Goal: Navigation & Orientation: Understand site structure

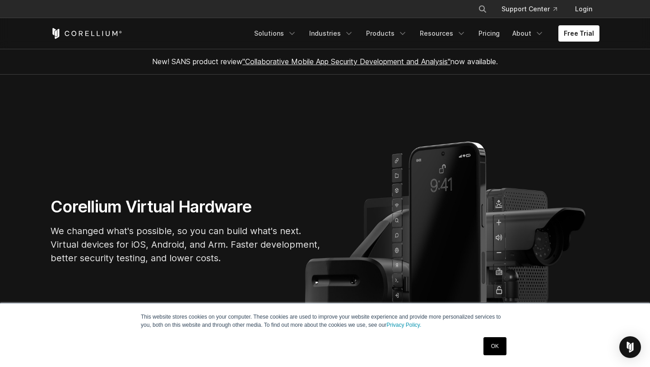
drag, startPoint x: 402, startPoint y: 198, endPoint x: 401, endPoint y: 224, distance: 26.2
click at [402, 224] on div "Corellium Virtual Hardware We changed what's possible, so you can build what's …" at bounding box center [325, 233] width 567 height 75
click at [401, 228] on div "Corellium Virtual Hardware We changed what's possible, so you can build what's …" at bounding box center [325, 233] width 567 height 75
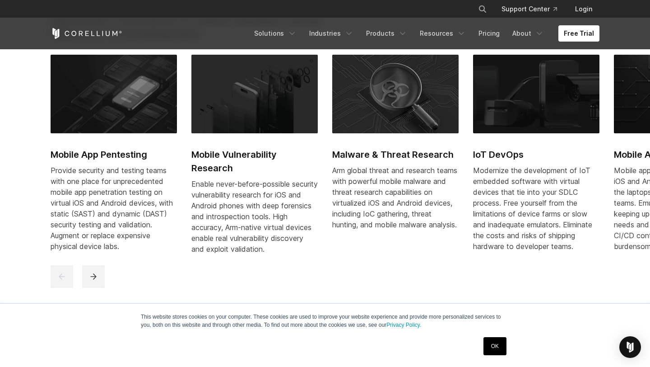
scroll to position [459, 0]
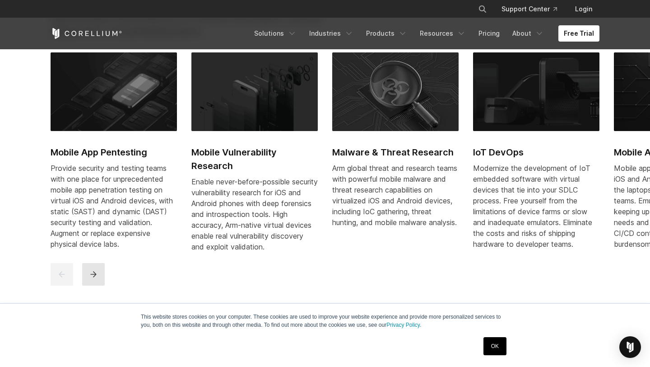
click at [92, 277] on button "next" at bounding box center [93, 274] width 23 height 23
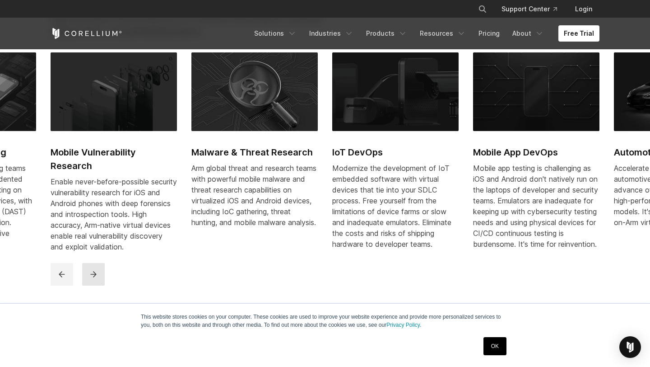
click at [92, 277] on button "next" at bounding box center [93, 274] width 23 height 23
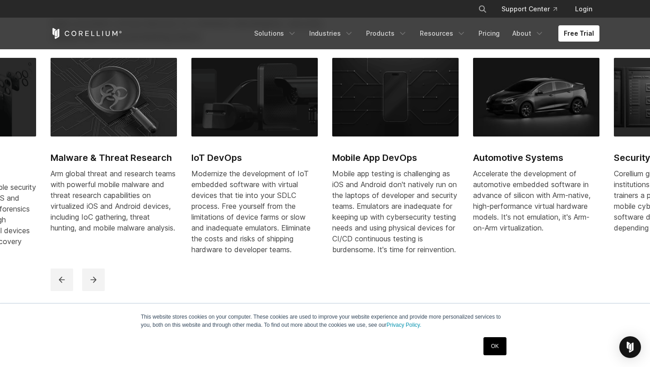
scroll to position [457, 0]
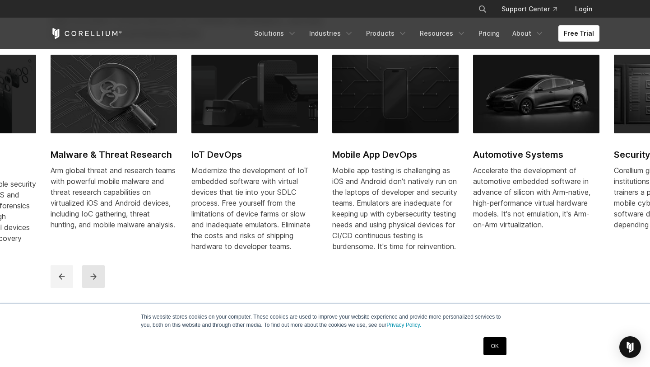
click at [93, 275] on button "next" at bounding box center [93, 276] width 23 height 23
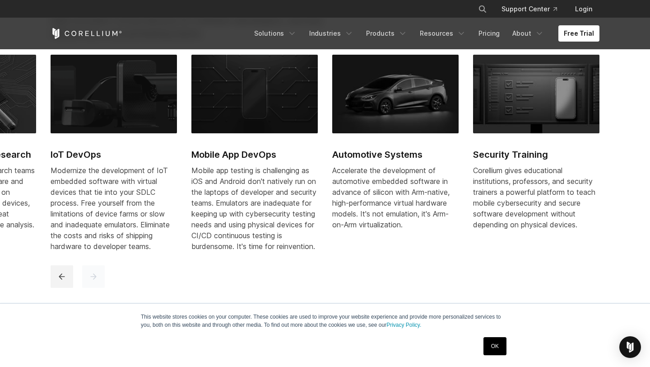
click at [93, 275] on button "next" at bounding box center [93, 276] width 23 height 23
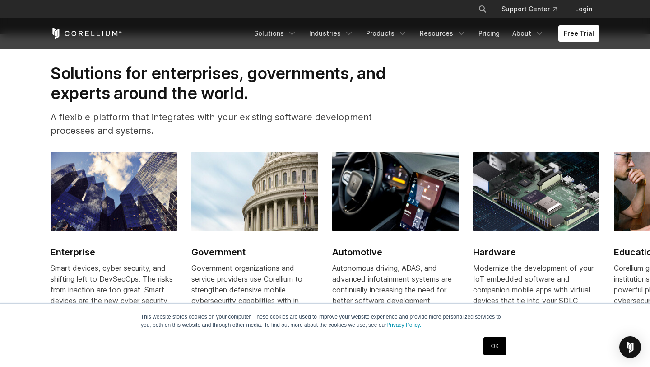
scroll to position [1020, 0]
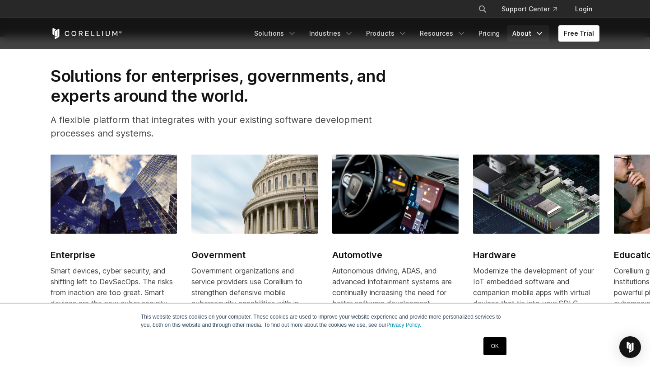
click at [518, 32] on link "About" at bounding box center [528, 33] width 42 height 16
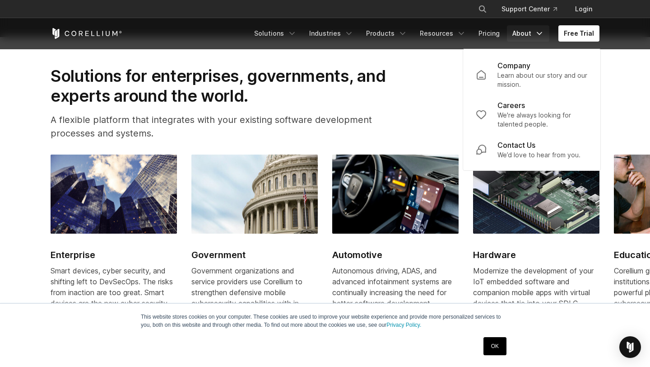
click at [518, 32] on link "About" at bounding box center [528, 33] width 42 height 16
